Goal: Check status: Check status

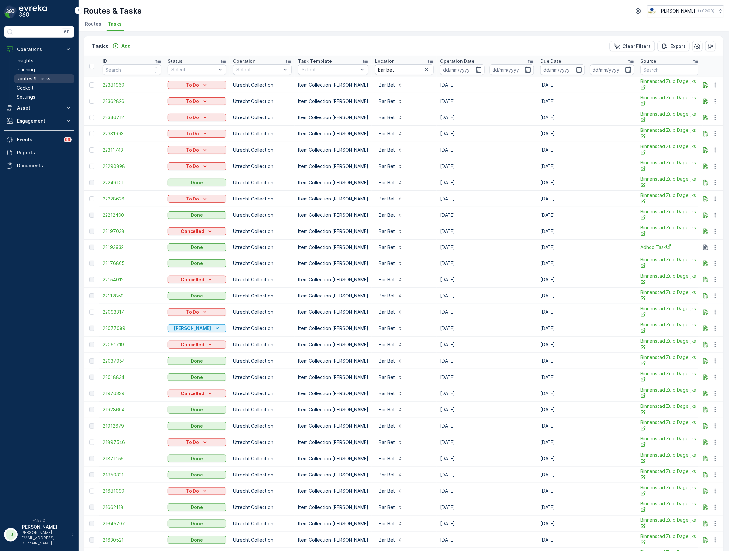
click at [54, 76] on link "Routes & Tasks" at bounding box center [44, 78] width 60 height 9
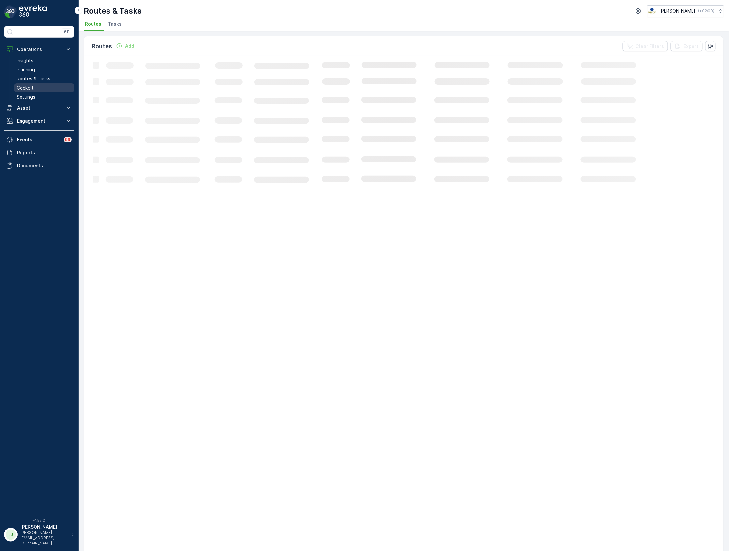
click at [33, 90] on p "Cockpit" at bounding box center [25, 88] width 17 height 7
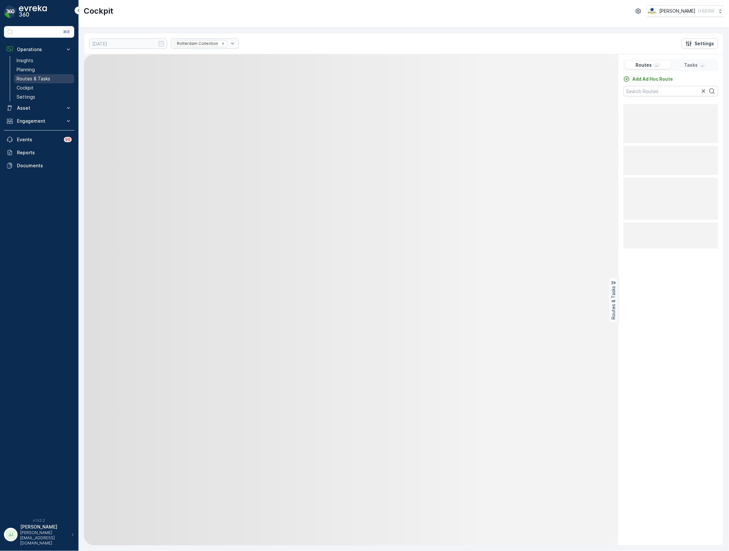
click at [44, 75] on link "Routes & Tasks" at bounding box center [44, 78] width 60 height 9
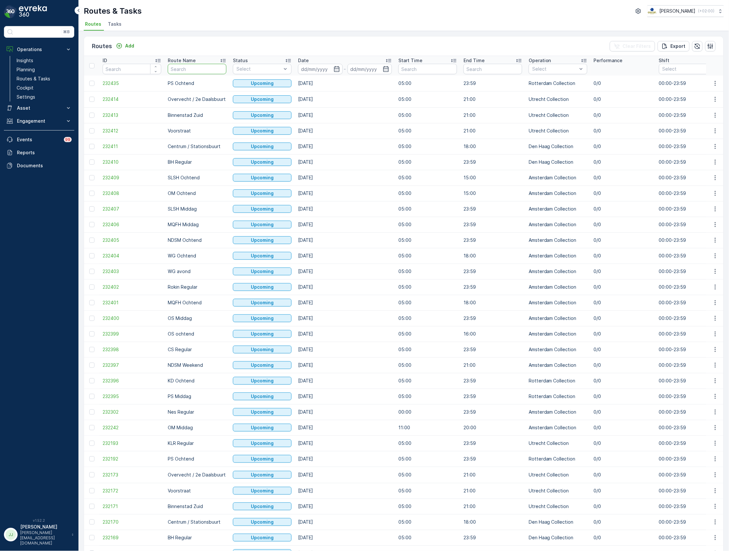
click at [193, 65] on input "text" at bounding box center [197, 69] width 59 height 10
type input "OS"
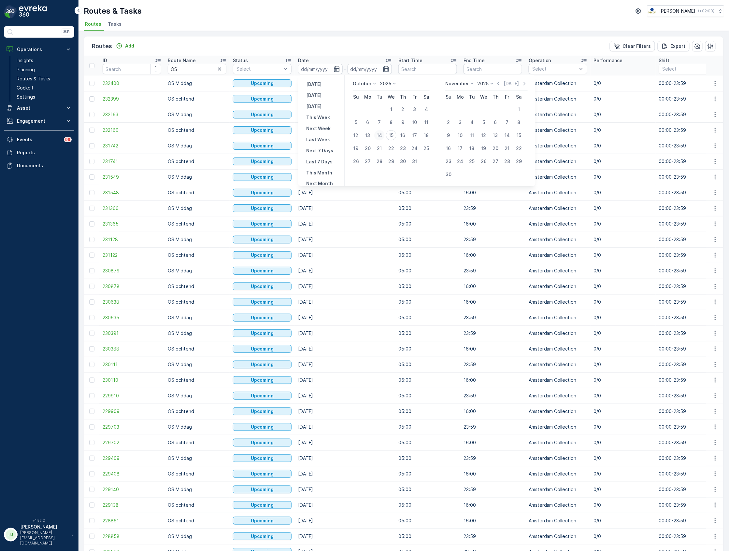
click at [377, 136] on div "14" at bounding box center [379, 135] width 10 height 10
type input "[DATE]"
click at [377, 136] on div "14" at bounding box center [379, 135] width 10 height 10
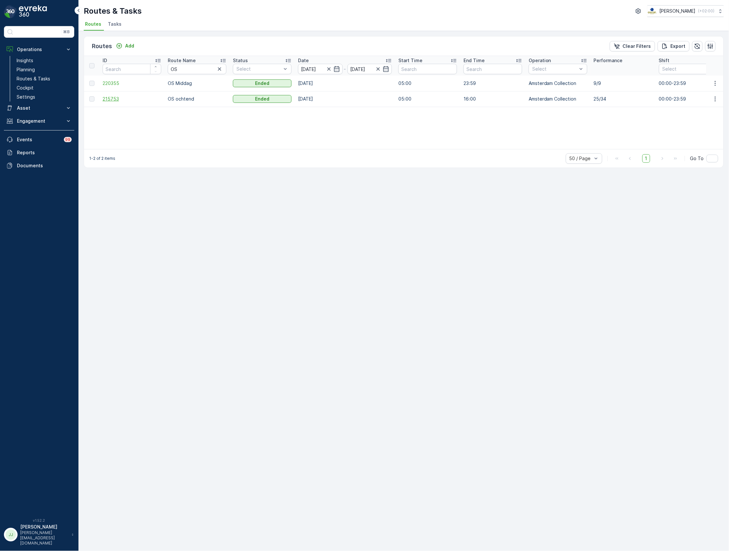
click at [120, 100] on span "215753" at bounding box center [132, 99] width 59 height 7
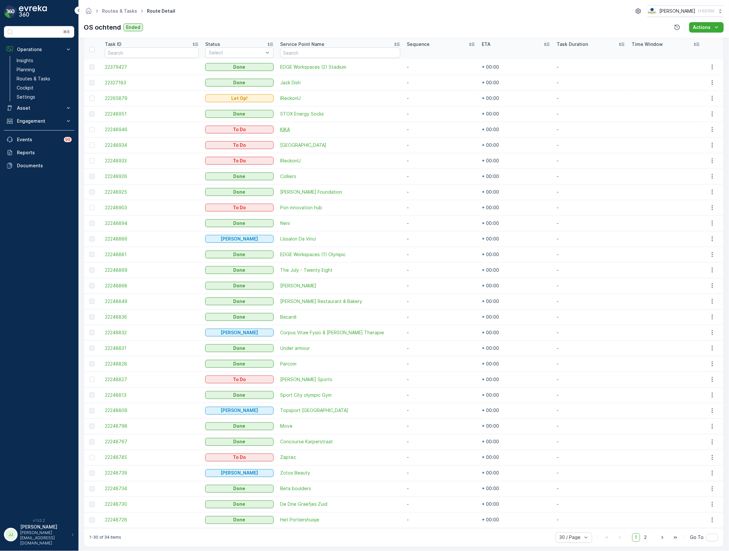
scroll to position [180, 0]
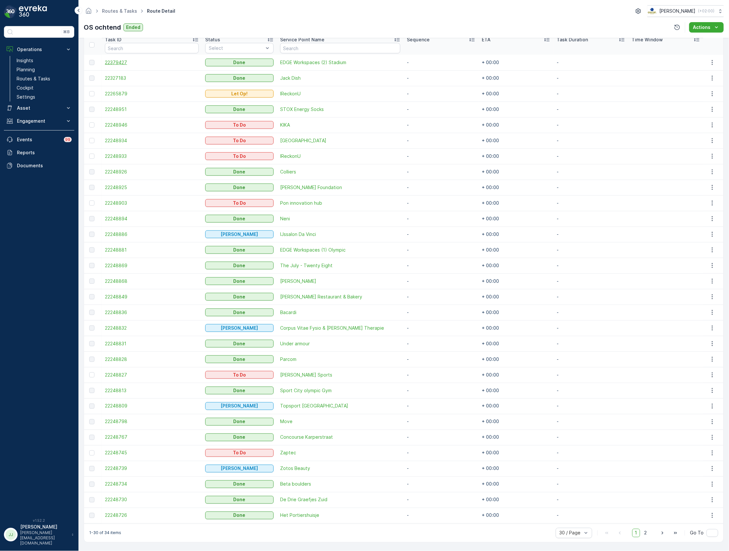
click at [120, 63] on span "22379427" at bounding box center [152, 62] width 94 height 7
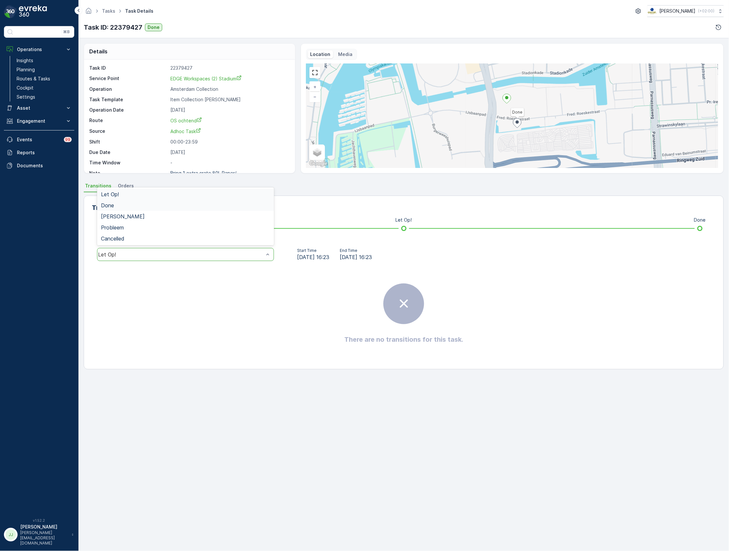
click at [141, 203] on div "Done" at bounding box center [185, 205] width 169 height 6
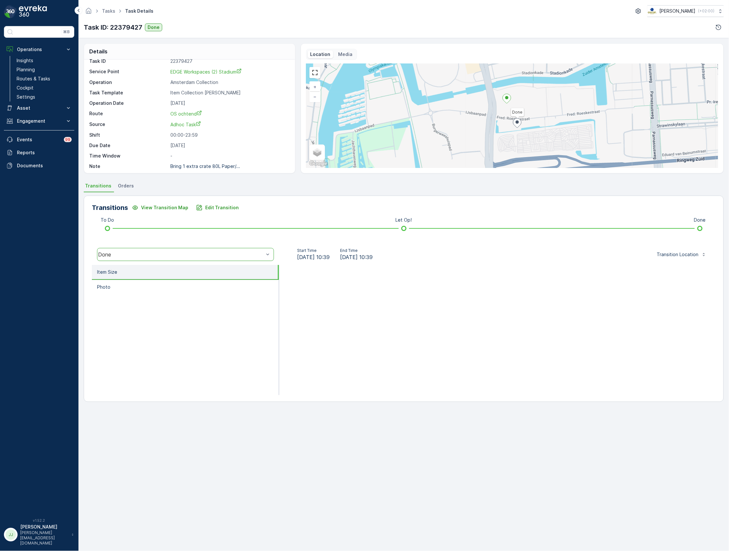
scroll to position [9, 0]
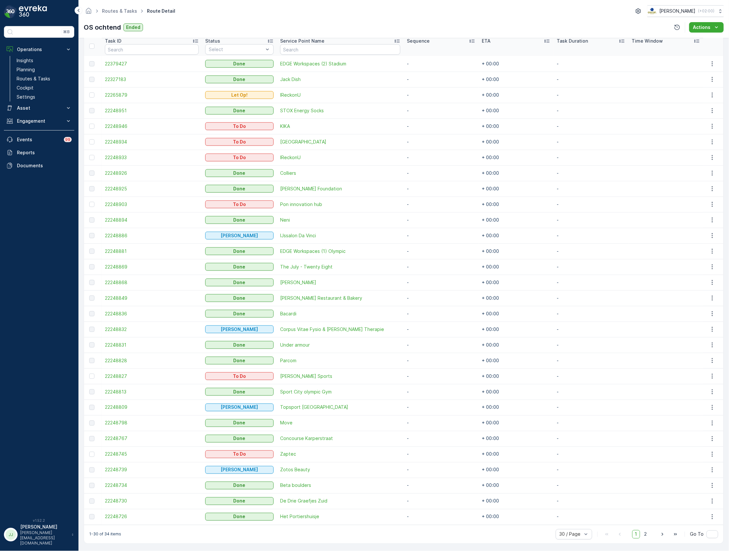
scroll to position [180, 0]
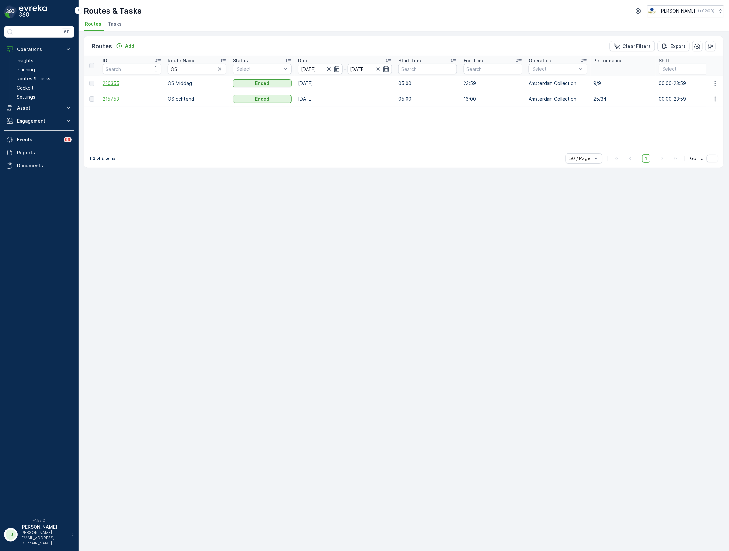
click at [109, 84] on span "220355" at bounding box center [132, 83] width 59 height 7
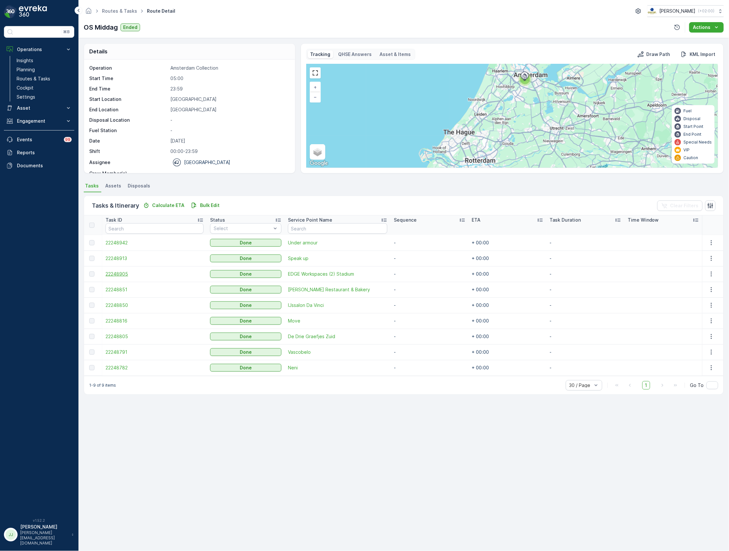
click at [127, 273] on span "22248905" at bounding box center [154, 274] width 98 height 7
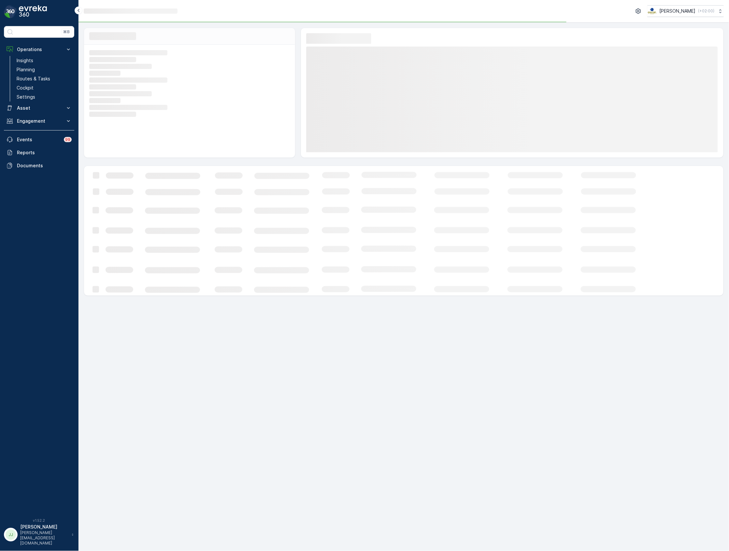
drag, startPoint x: 129, startPoint y: 269, endPoint x: 72, endPoint y: 2, distance: 273.3
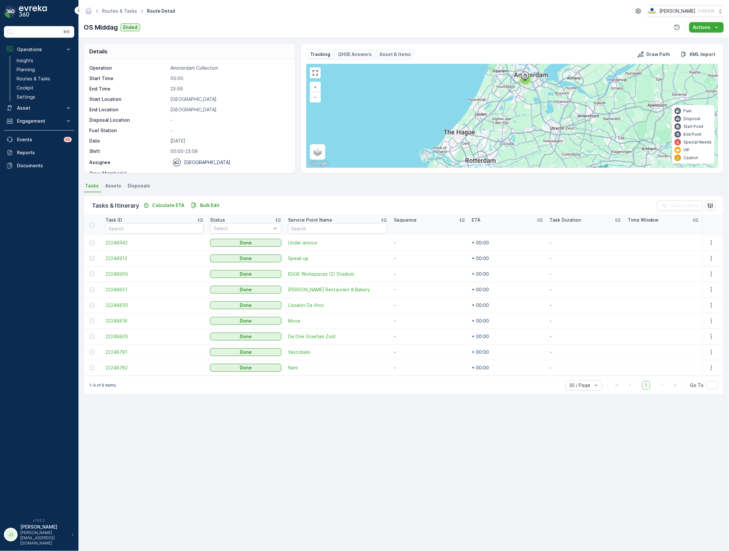
click at [245, 181] on ul "Tasks Assets Disposals" at bounding box center [404, 186] width 640 height 11
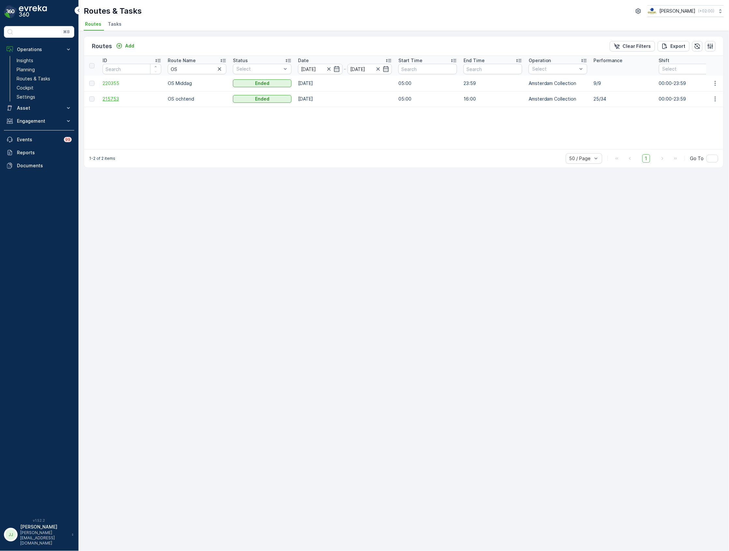
click at [110, 101] on span "215753" at bounding box center [132, 99] width 59 height 7
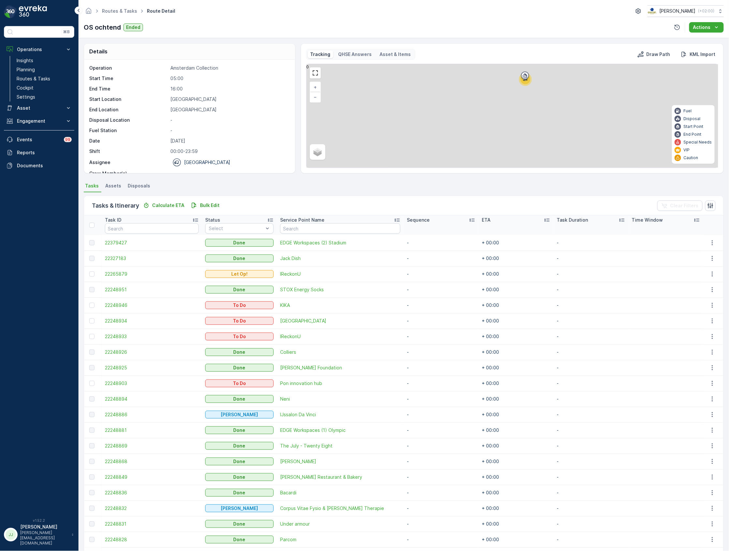
scroll to position [180, 0]
